Goal: Navigation & Orientation: Go to known website

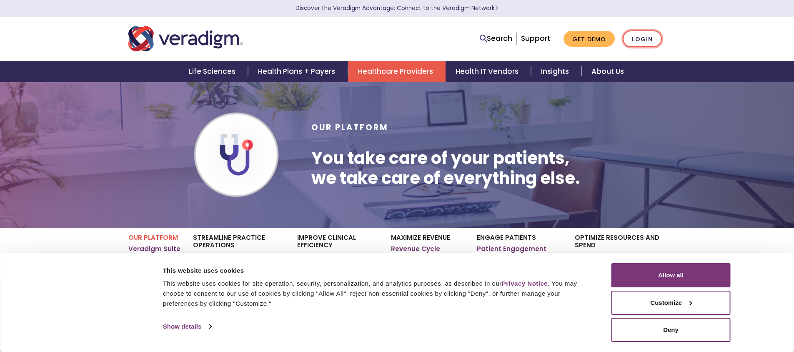
click at [642, 37] on link "Login" at bounding box center [642, 38] width 39 height 17
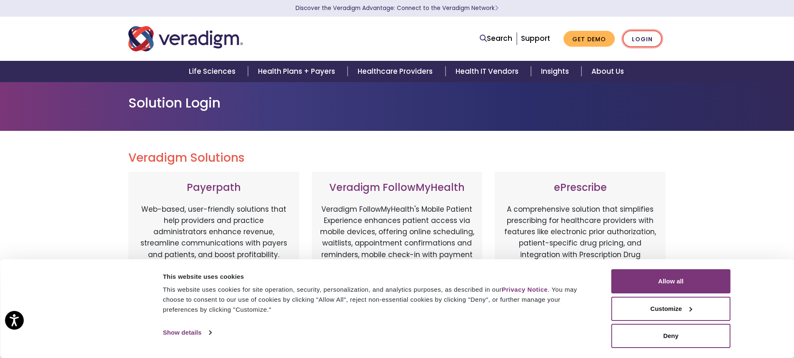
click at [639, 40] on link "Login" at bounding box center [642, 38] width 39 height 17
